Goal: Task Accomplishment & Management: Complete application form

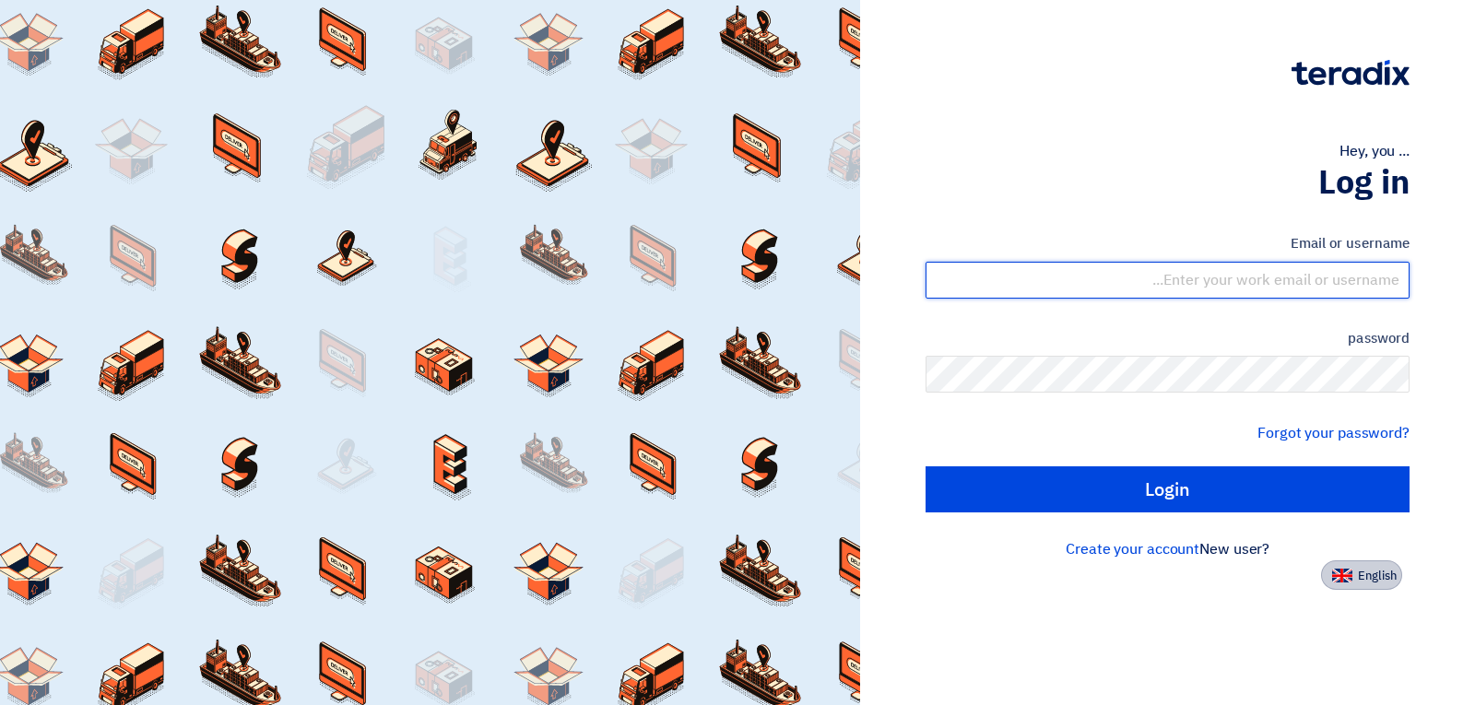
type input "[EMAIL_ADDRESS][DOMAIN_NAME]"
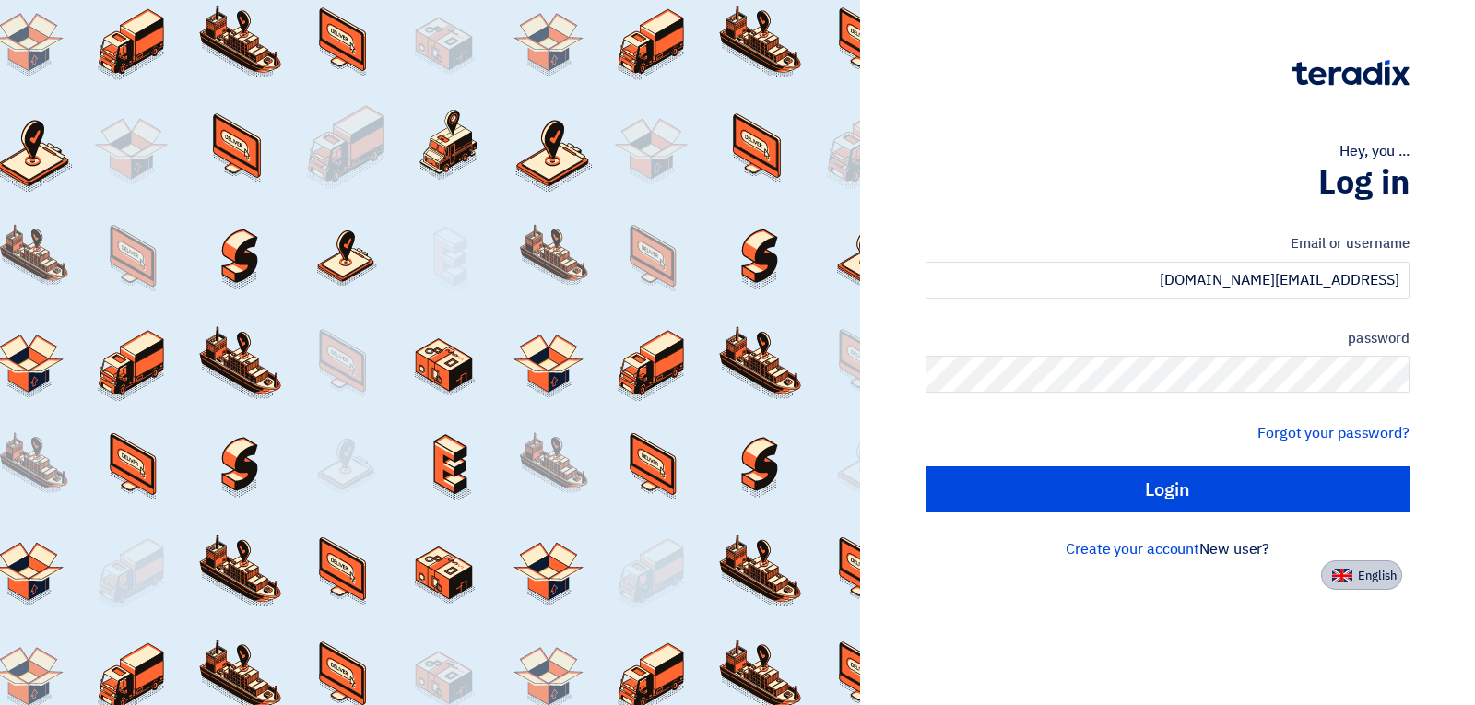
click at [1362, 582] on font "English" at bounding box center [1377, 576] width 39 height 18
type input "Sign in"
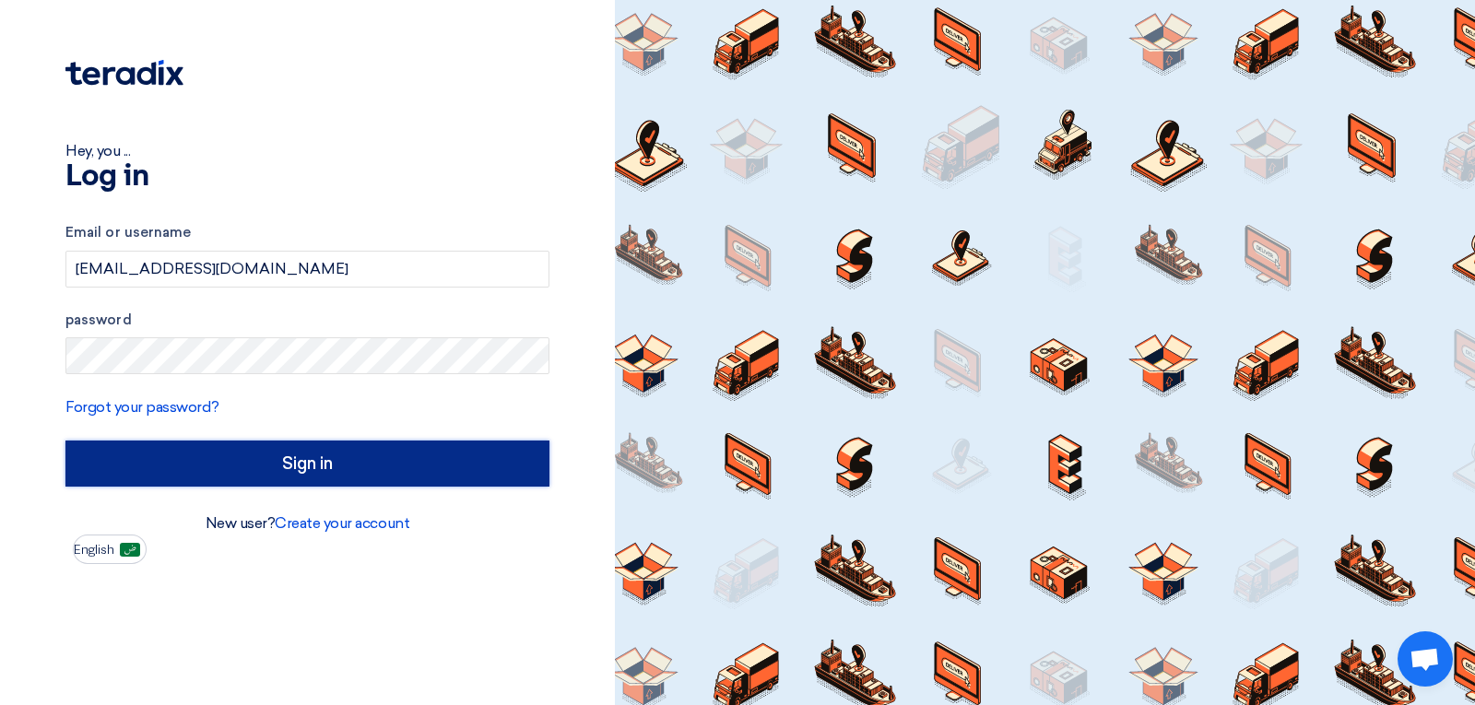
click at [340, 466] on input "Sign in" at bounding box center [307, 464] width 484 height 46
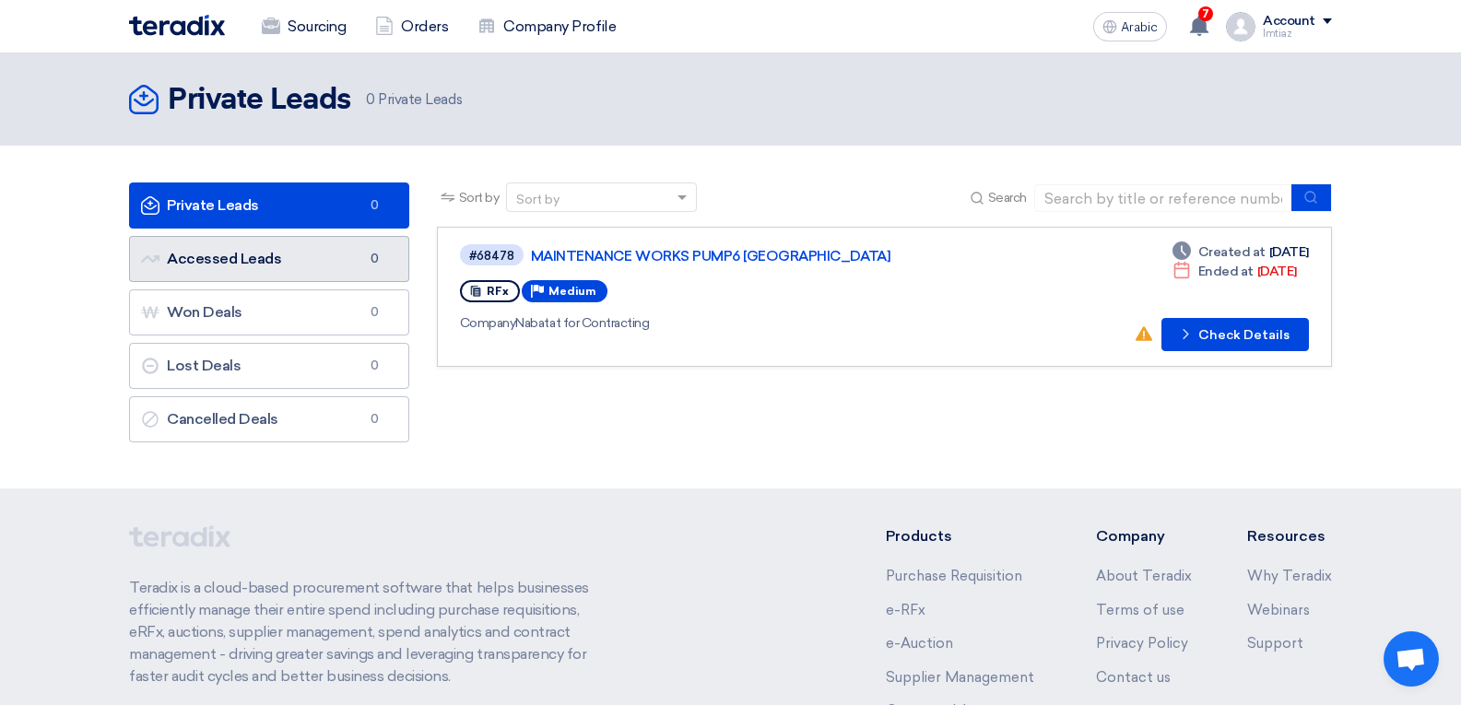
click at [259, 270] on link "Accessed Leads Accessed Leads 0" at bounding box center [269, 259] width 280 height 46
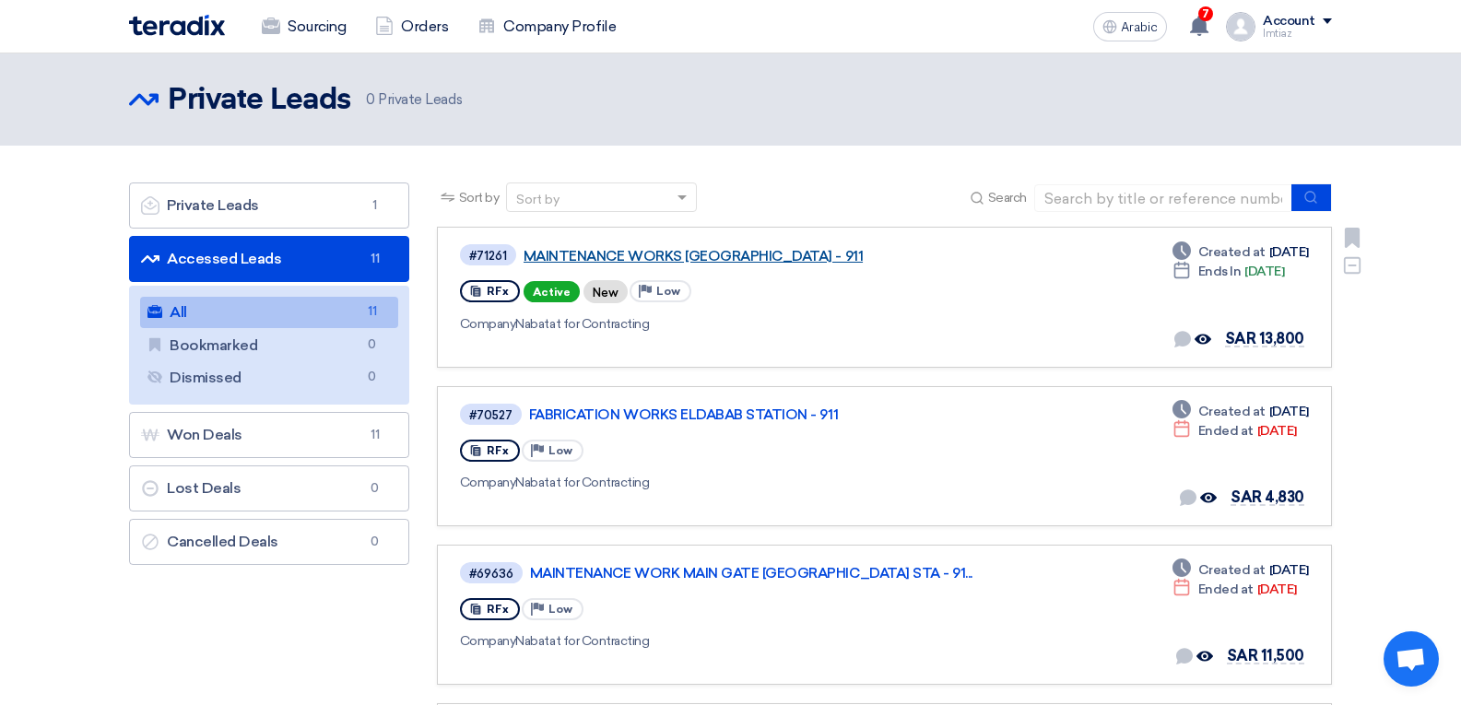
click at [637, 259] on font "MAINTENANCE WORKS [GEOGRAPHIC_DATA] - 911" at bounding box center [693, 256] width 339 height 17
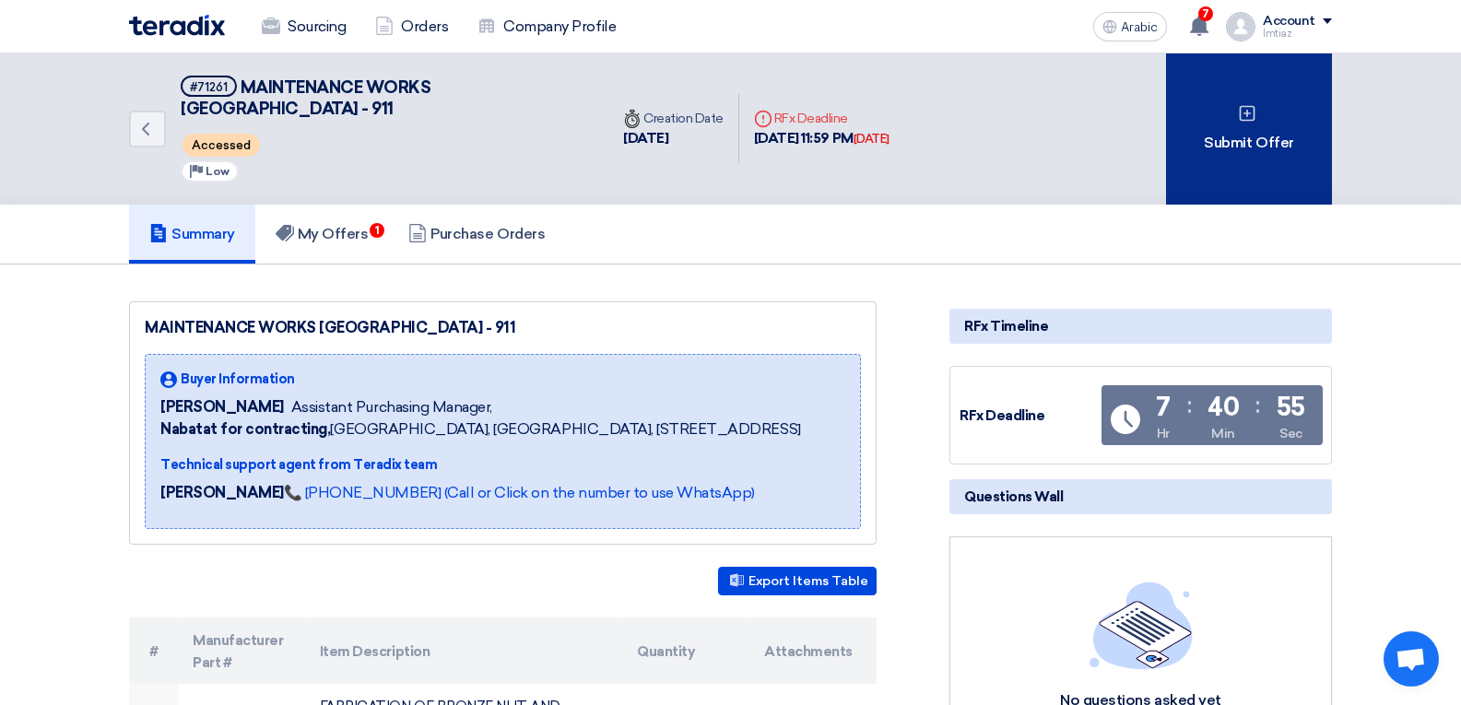
click at [1191, 149] on div "Submit Offer" at bounding box center [1249, 128] width 166 height 151
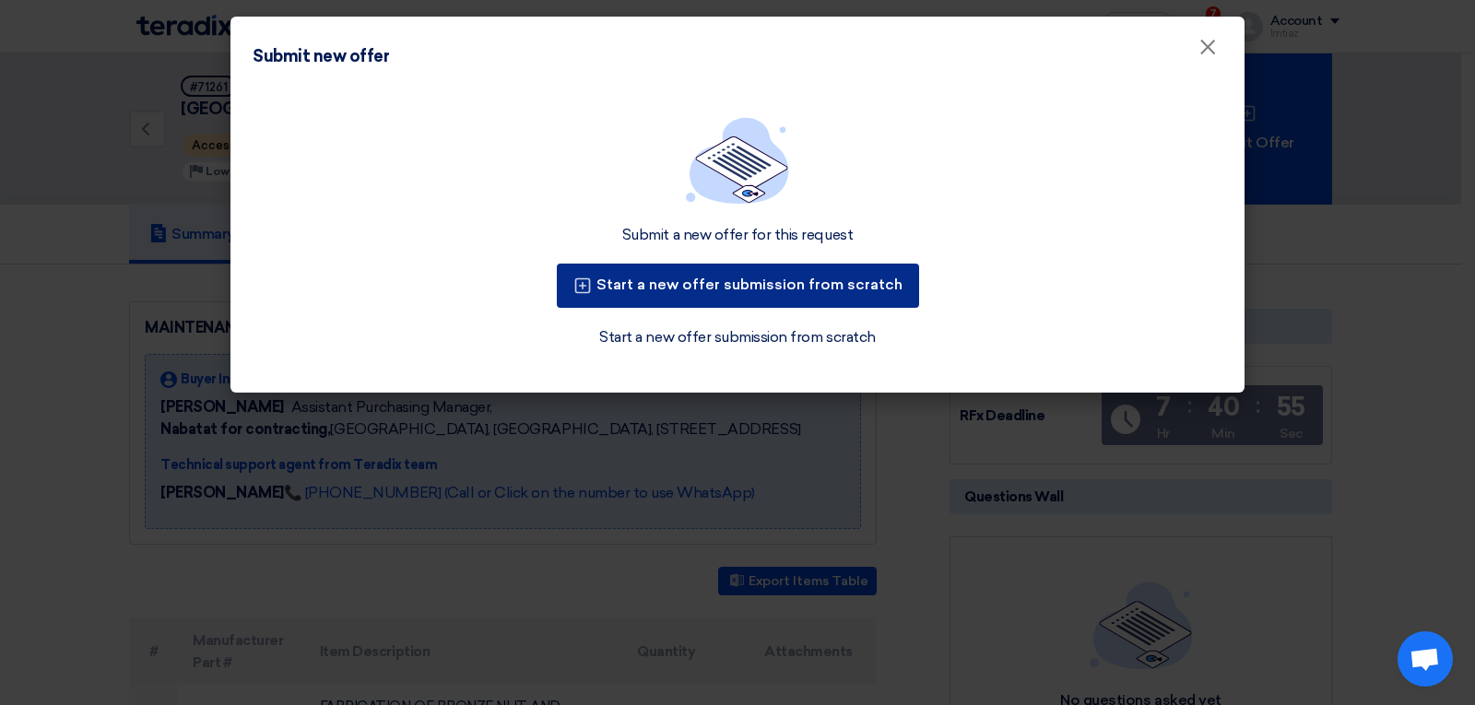
click at [779, 281] on font "Start a new offer submission from scratch" at bounding box center [749, 285] width 306 height 18
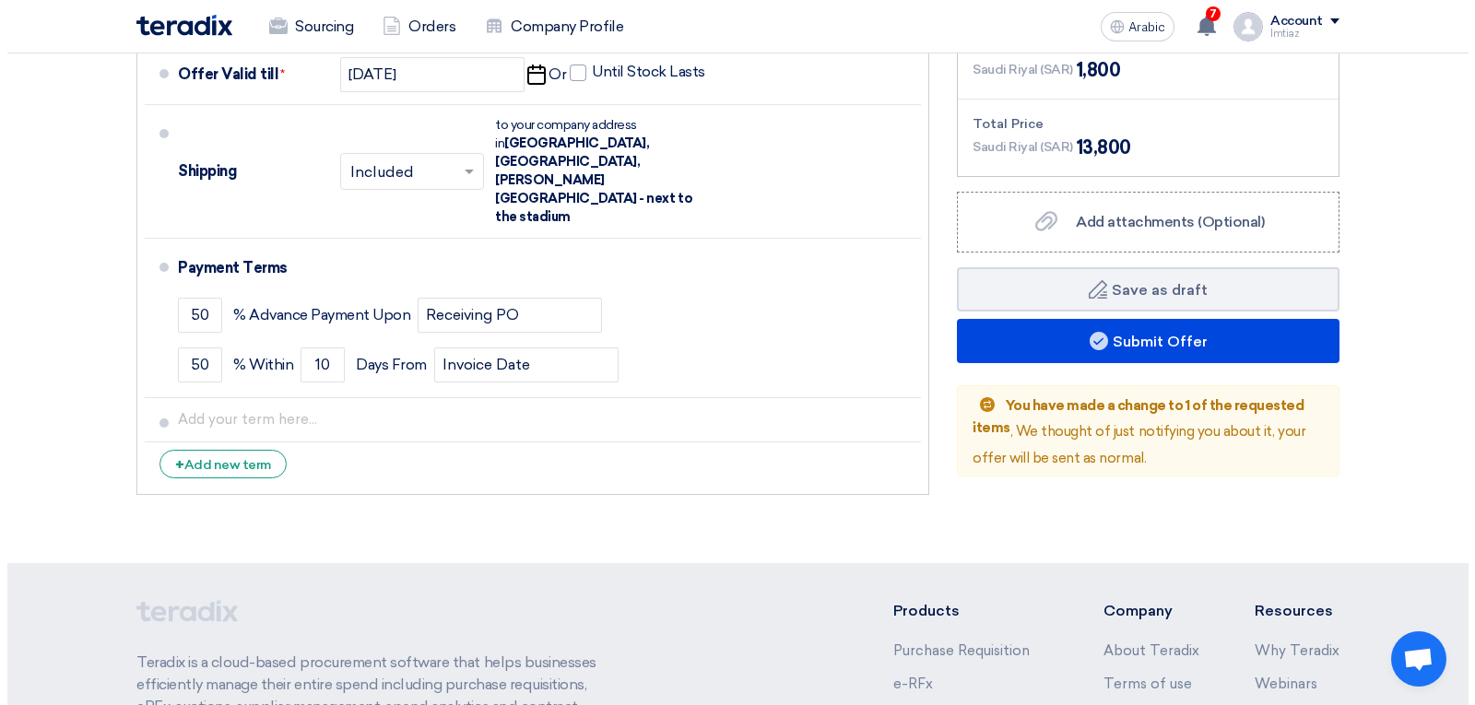
scroll to position [737, 0]
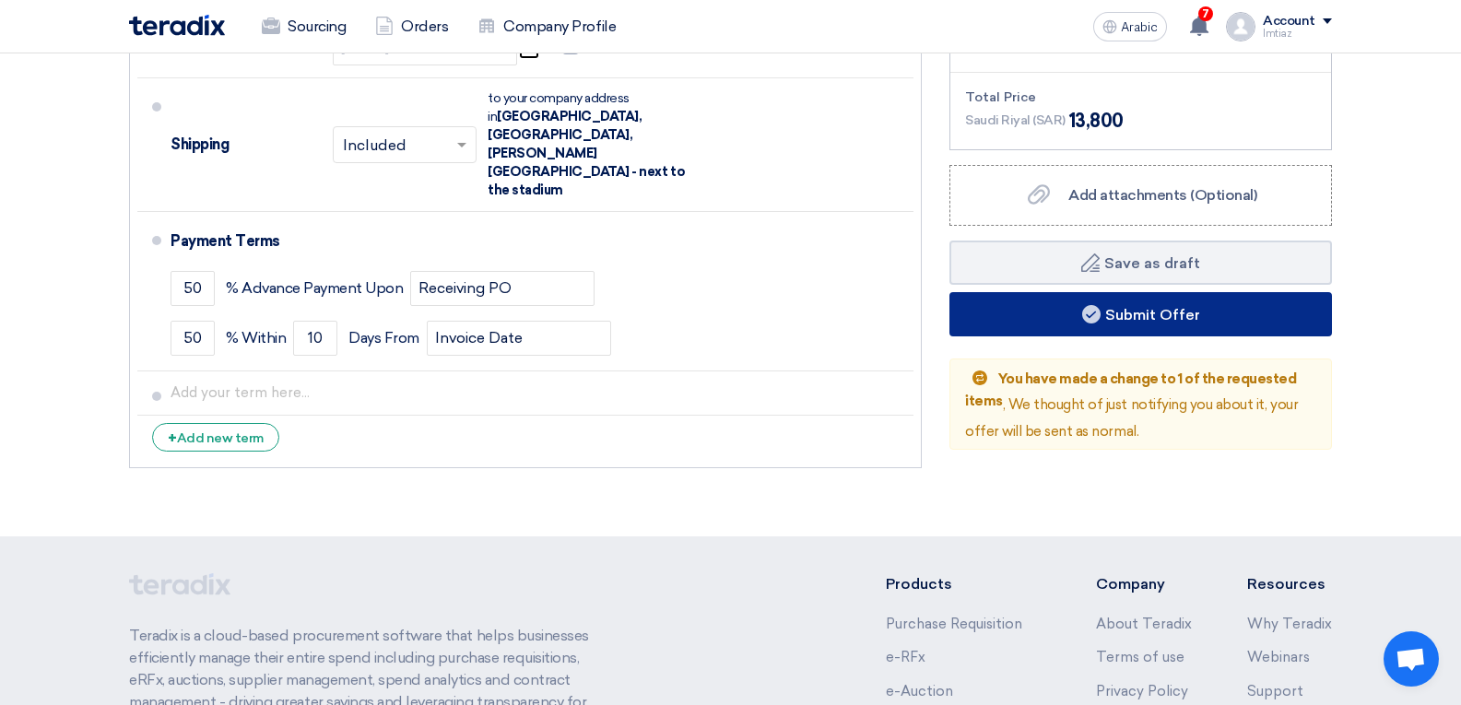
click at [1111, 320] on font "Submit Offer" at bounding box center [1152, 314] width 95 height 18
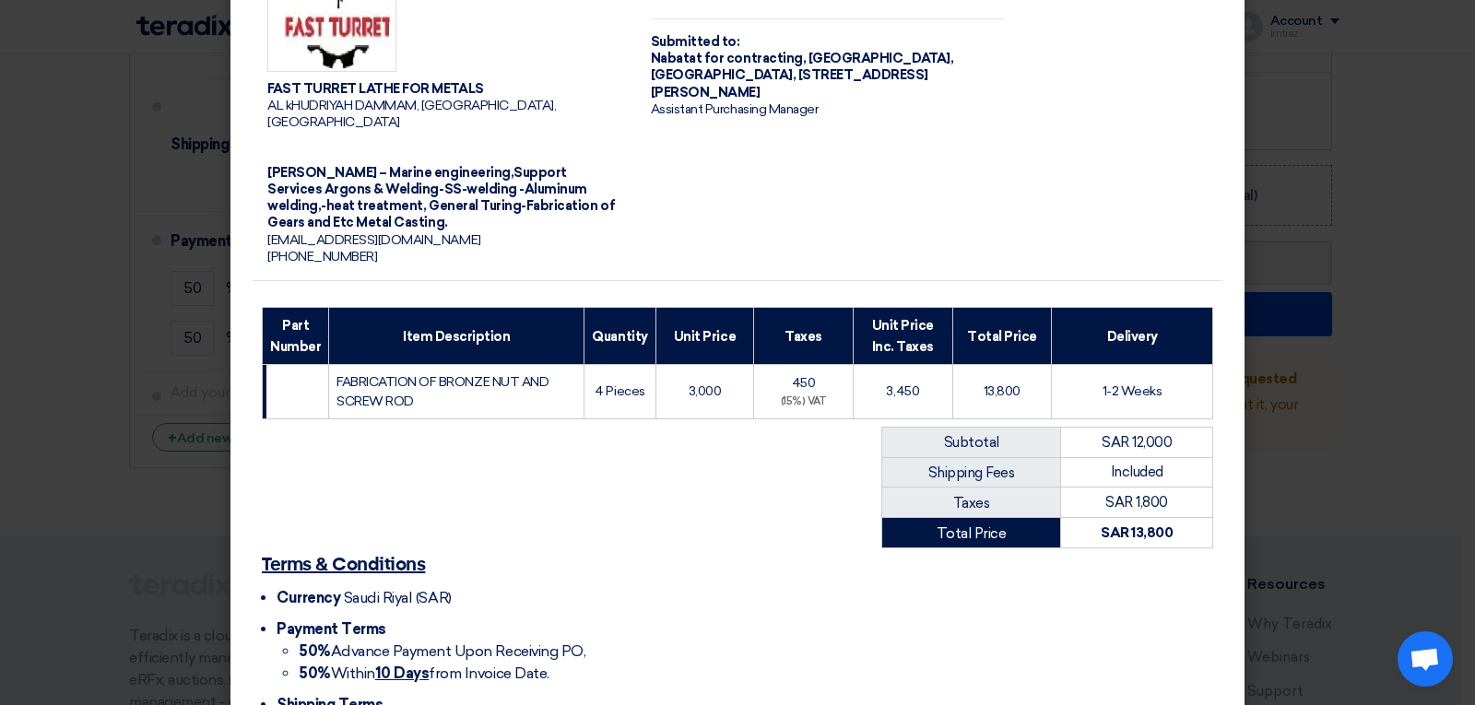
scroll to position [258, 0]
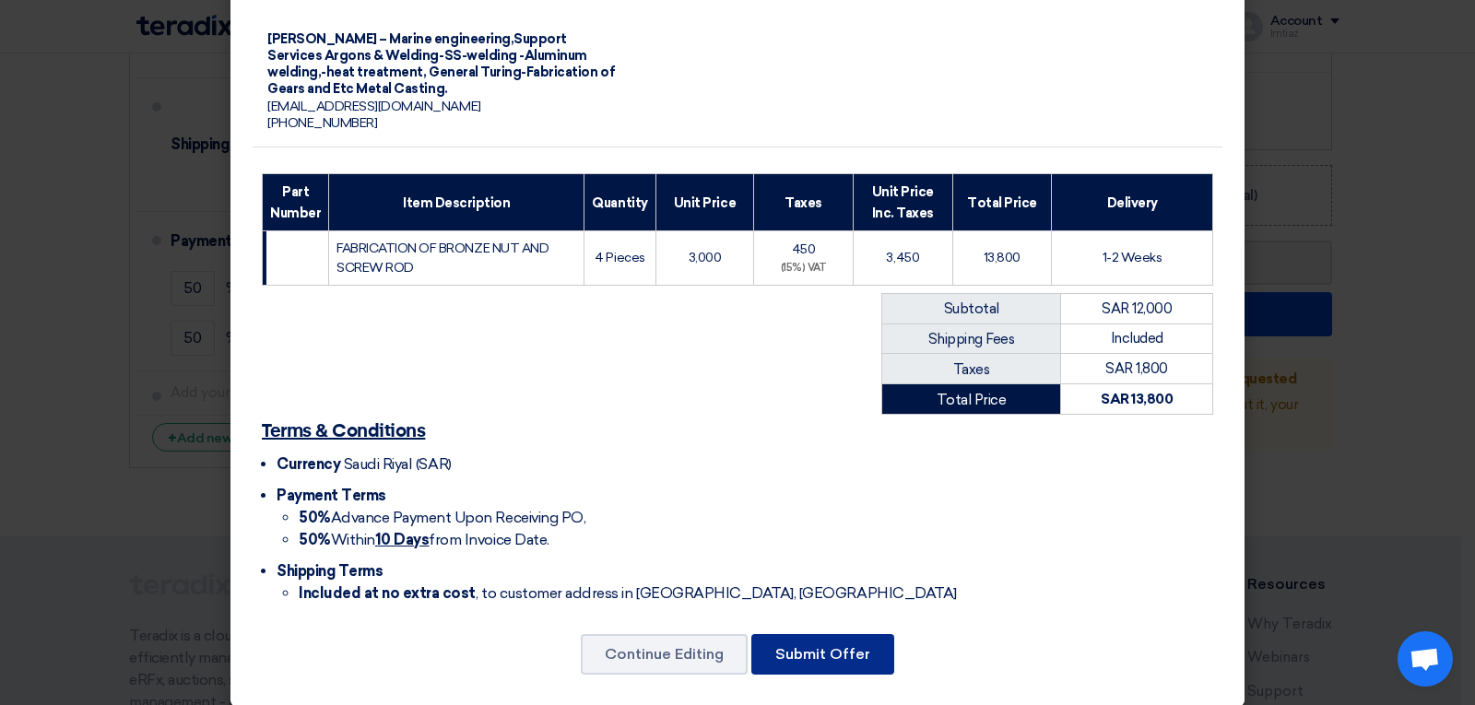
click at [801, 645] on font "Submit Offer" at bounding box center [822, 654] width 95 height 18
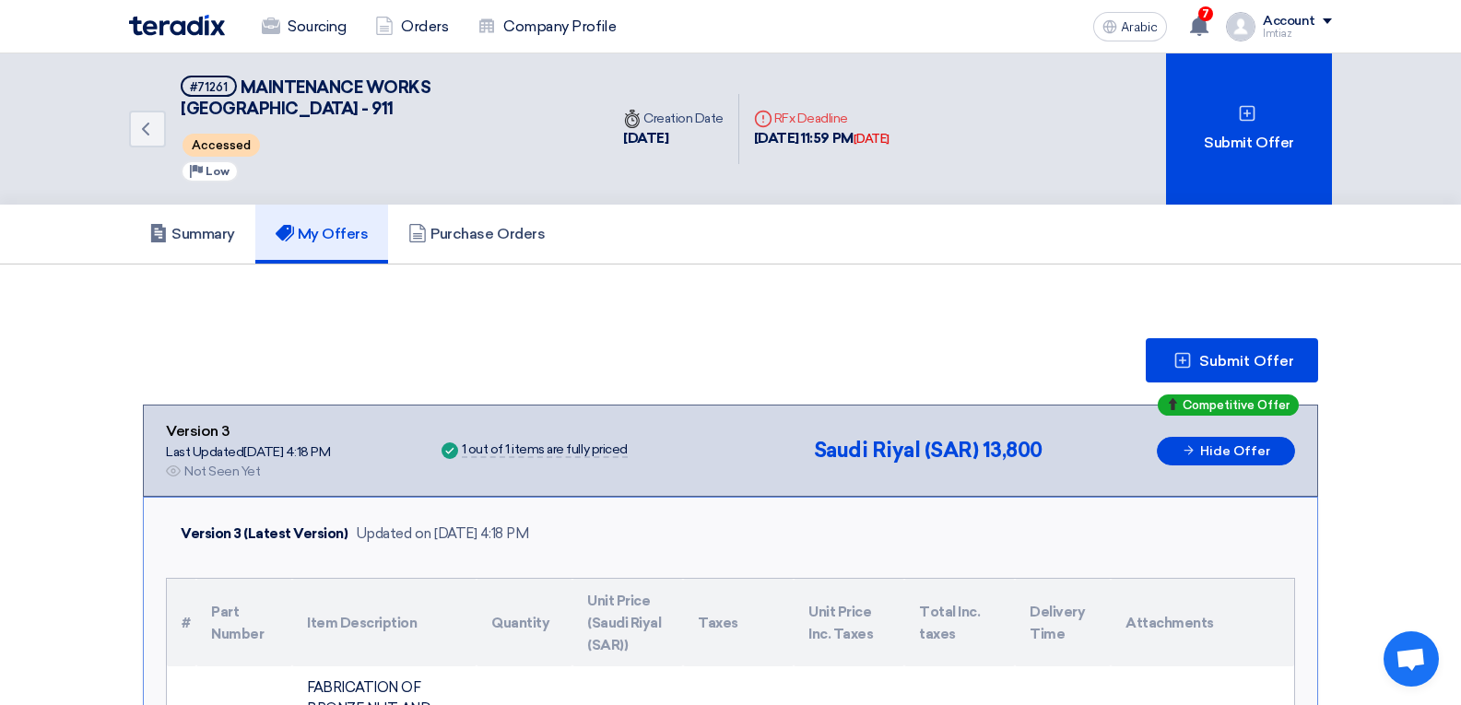
scroll to position [553, 0]
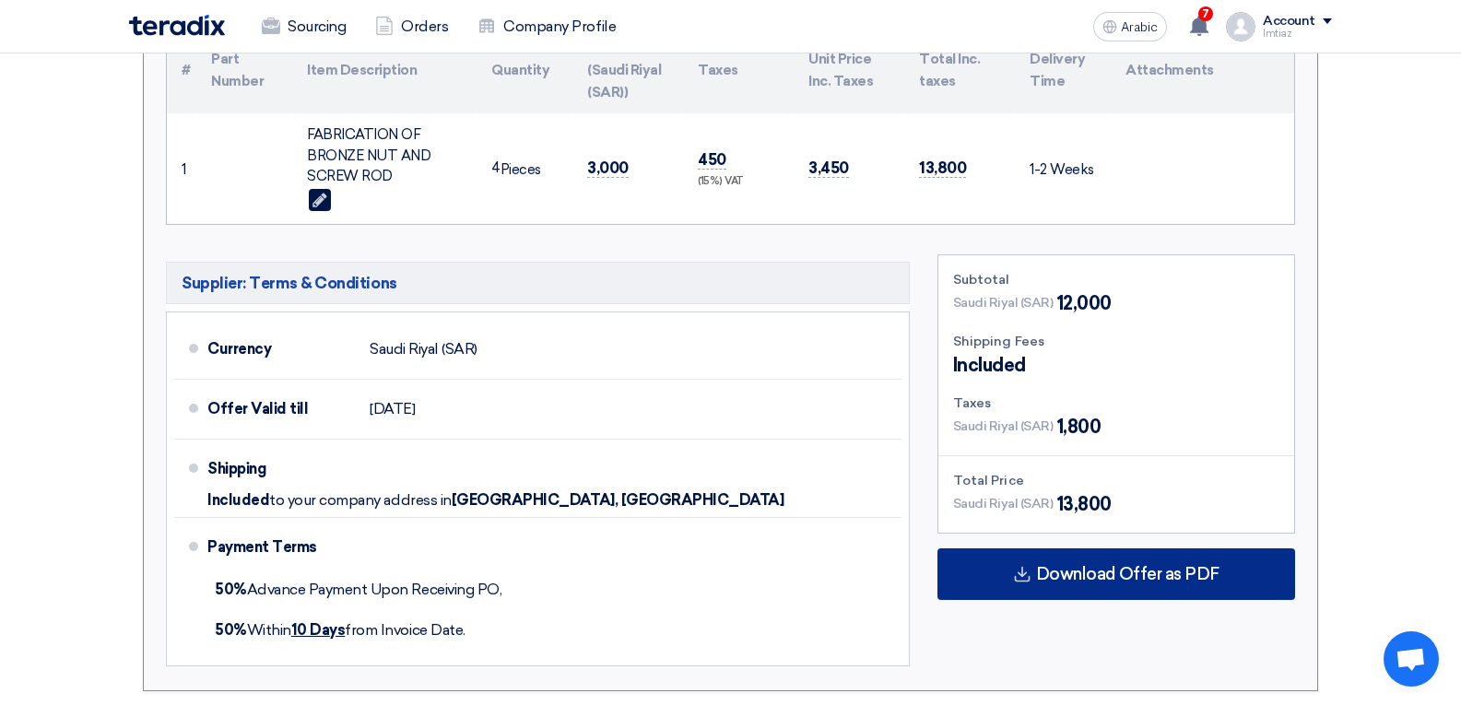
click at [1109, 569] on font "Download Offer as PDF" at bounding box center [1127, 574] width 183 height 20
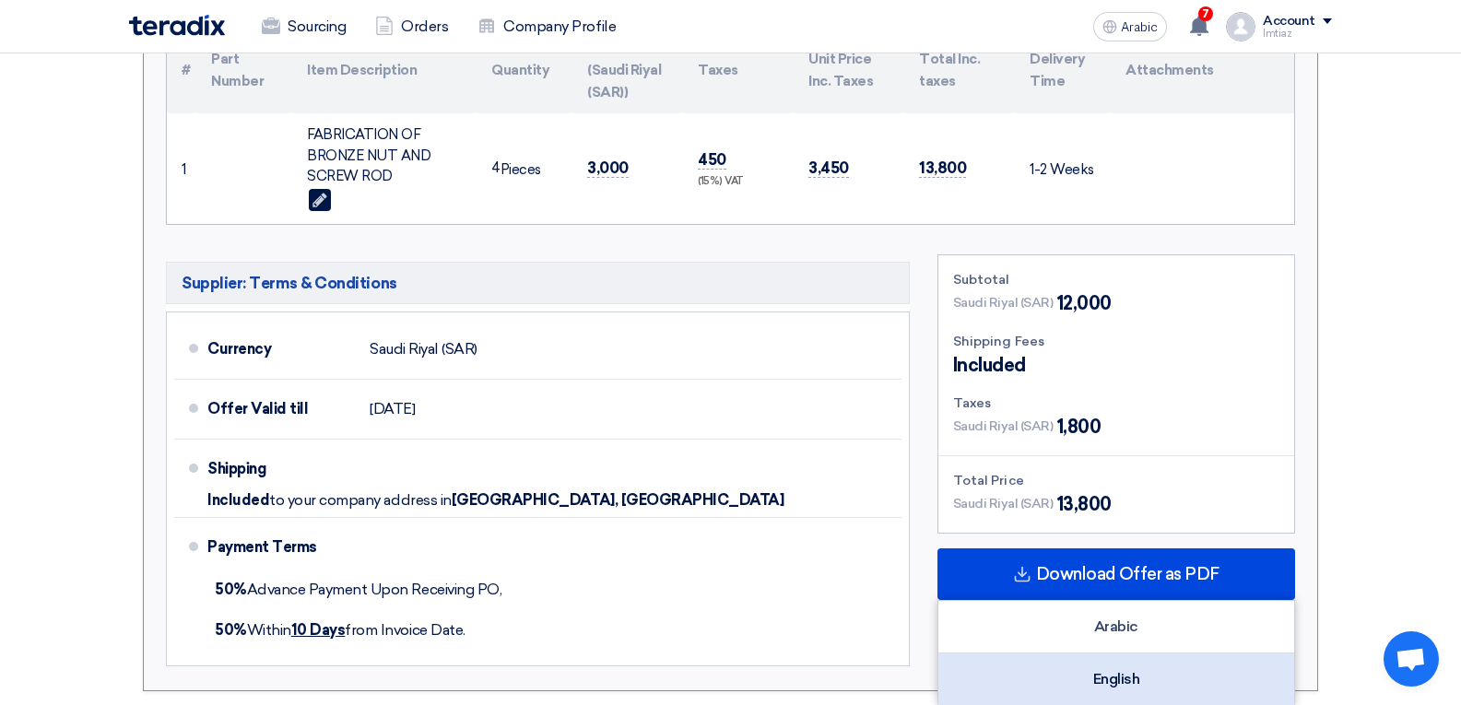
click at [1107, 675] on font "English" at bounding box center [1116, 679] width 47 height 18
